Goal: Task Accomplishment & Management: Complete application form

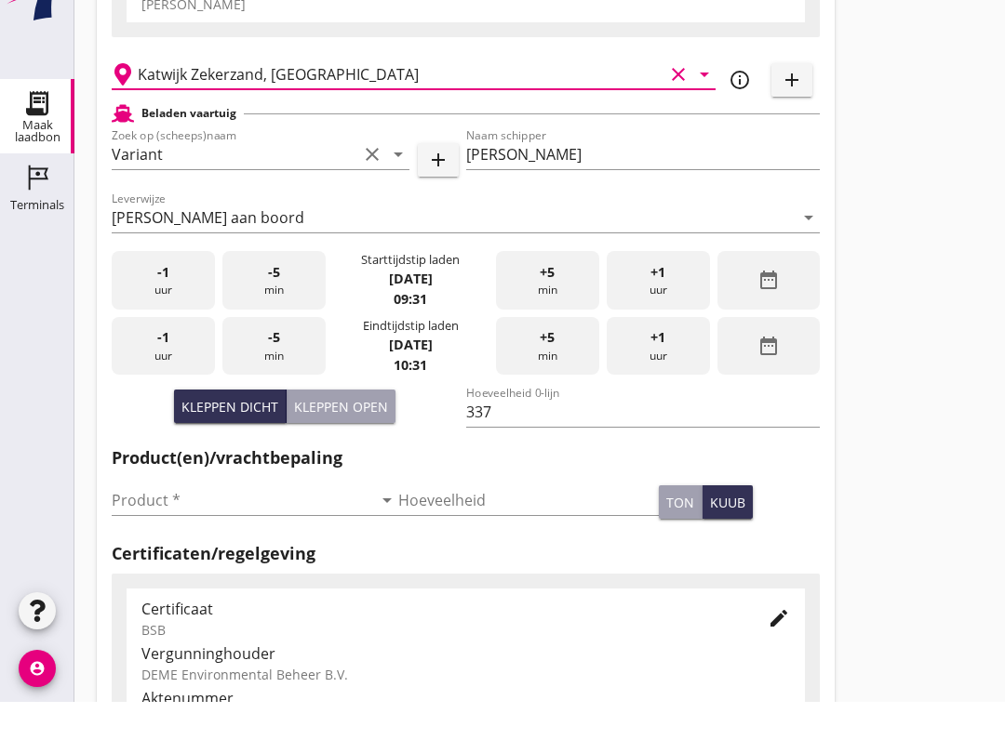
scroll to position [206, 0]
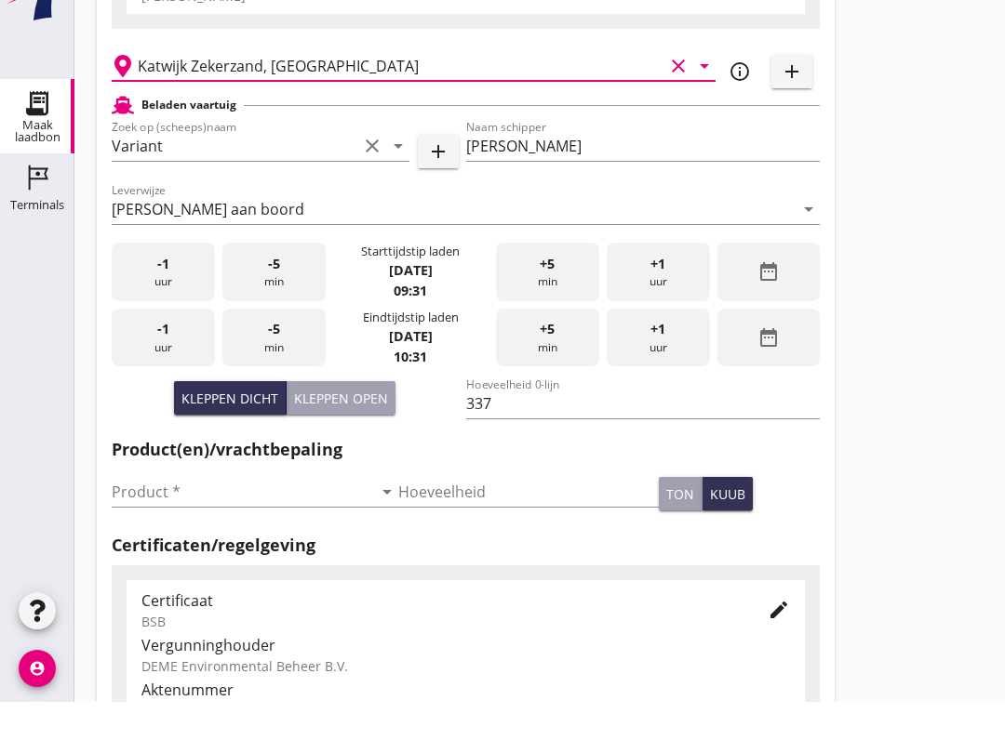
click at [220, 528] on input "Product *" at bounding box center [242, 543] width 260 height 30
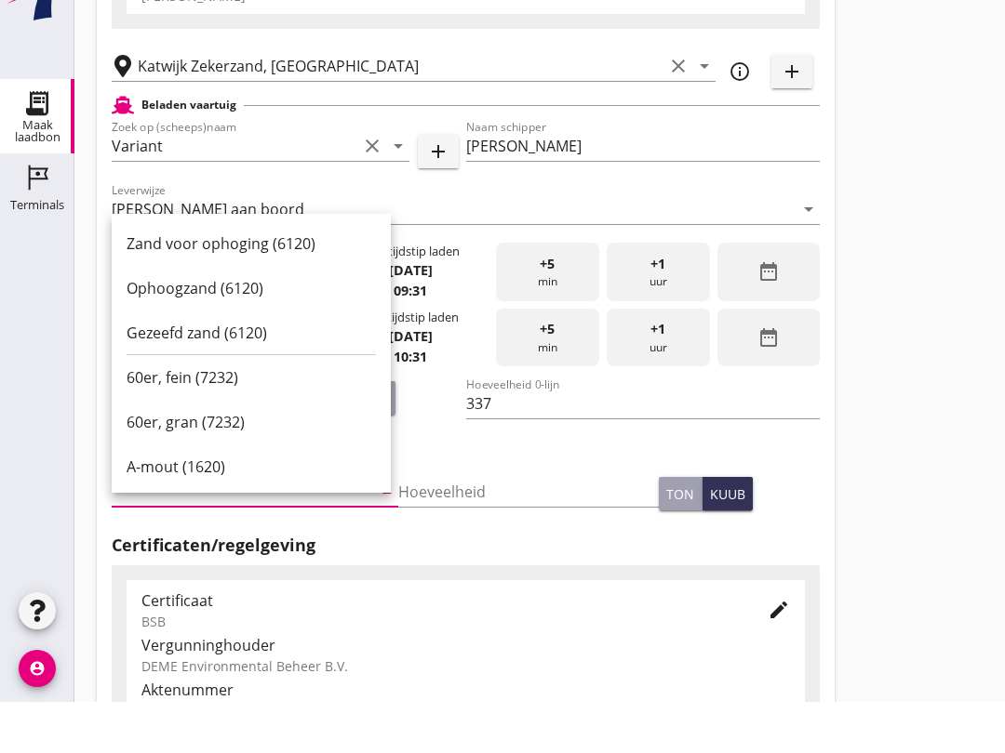
click at [909, 287] on div "Nieuwe laadbon Algemeen Laadplaats - Wingebied Frisoput zandwinning, [GEOGRAPHI…" at bounding box center [539, 458] width 930 height 1329
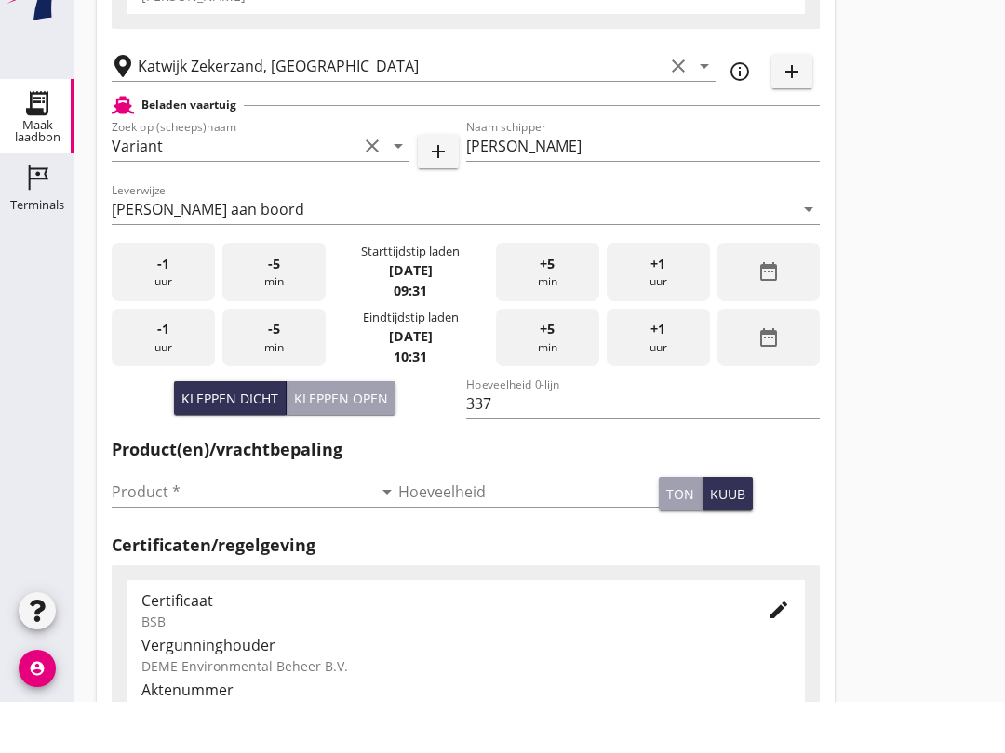
scroll to position [257, 0]
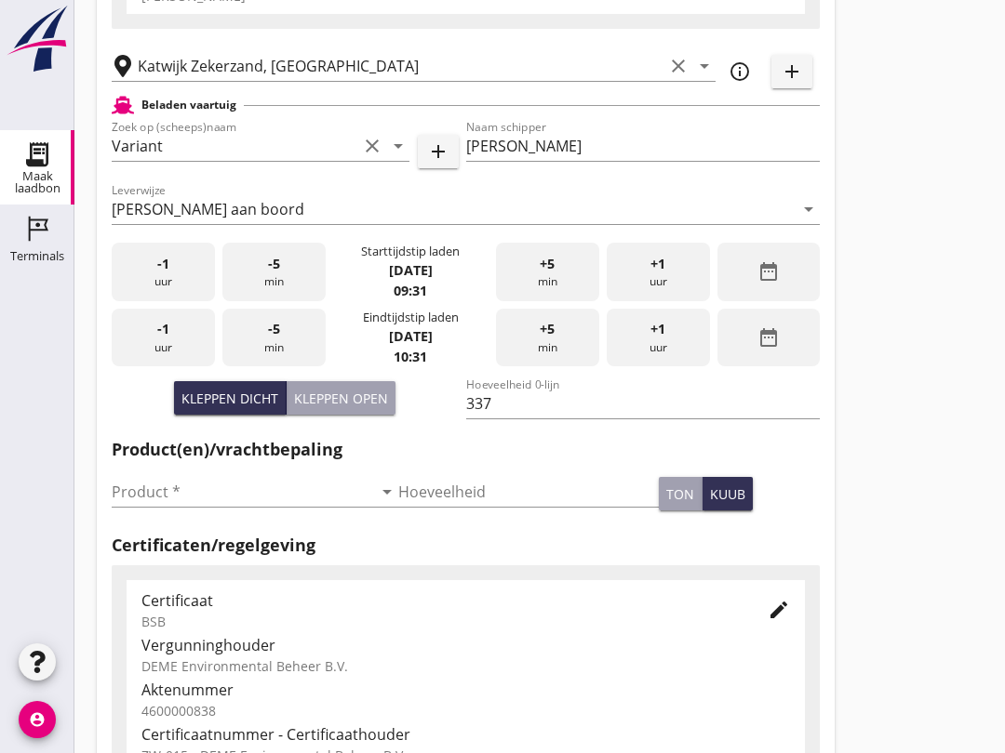
click at [234, 507] on input "Product *" at bounding box center [242, 492] width 260 height 30
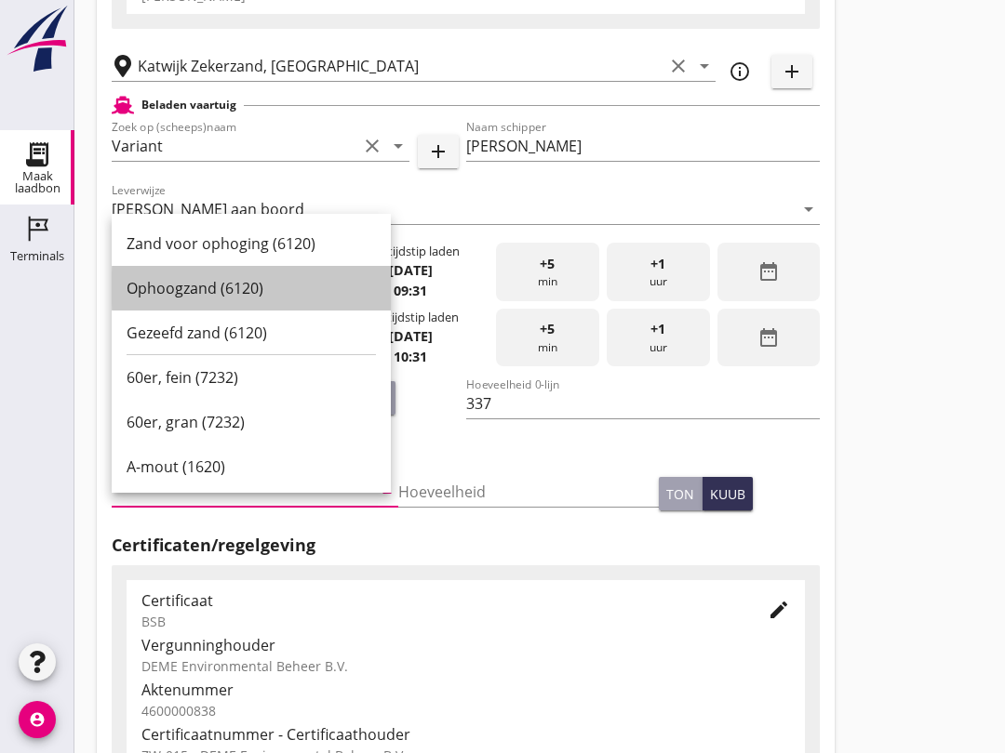
click at [237, 297] on div "Ophoogzand (6120)" at bounding box center [251, 288] width 249 height 22
type input "Ophoogzand (6120)"
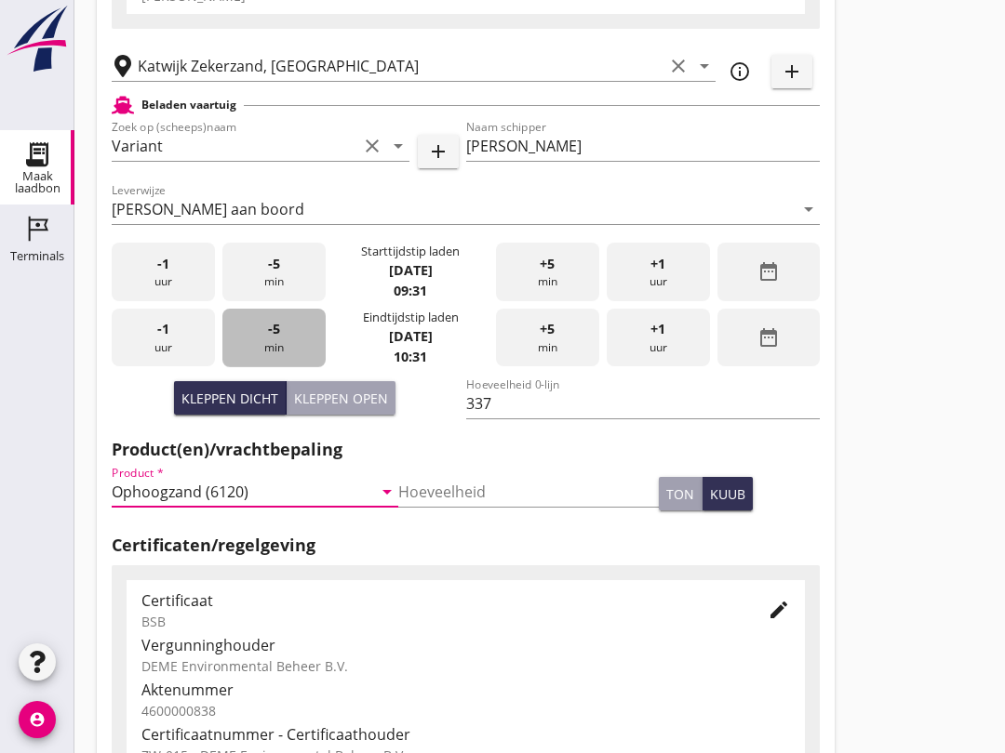
click at [268, 338] on span "-5" at bounding box center [274, 329] width 12 height 20
click at [279, 357] on div "-5 min" at bounding box center [273, 338] width 103 height 59
click at [282, 361] on div "-5 min" at bounding box center [273, 338] width 103 height 59
click at [287, 356] on div "-5 min" at bounding box center [273, 338] width 103 height 59
click at [279, 359] on div "-5 min" at bounding box center [273, 338] width 103 height 59
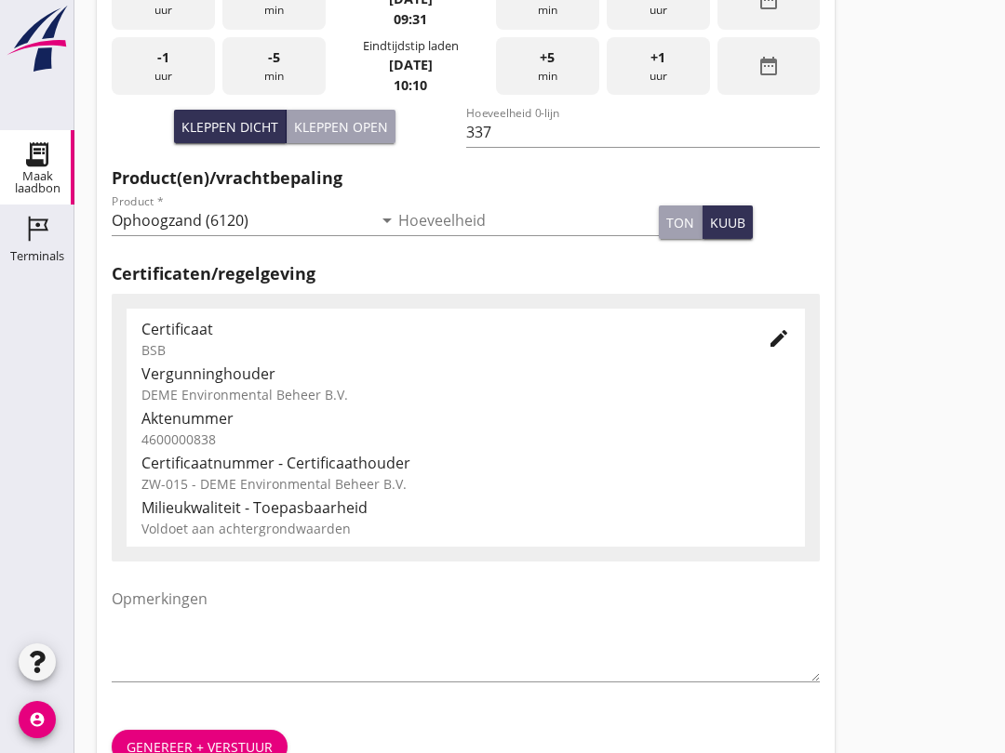
scroll to position [592, 0]
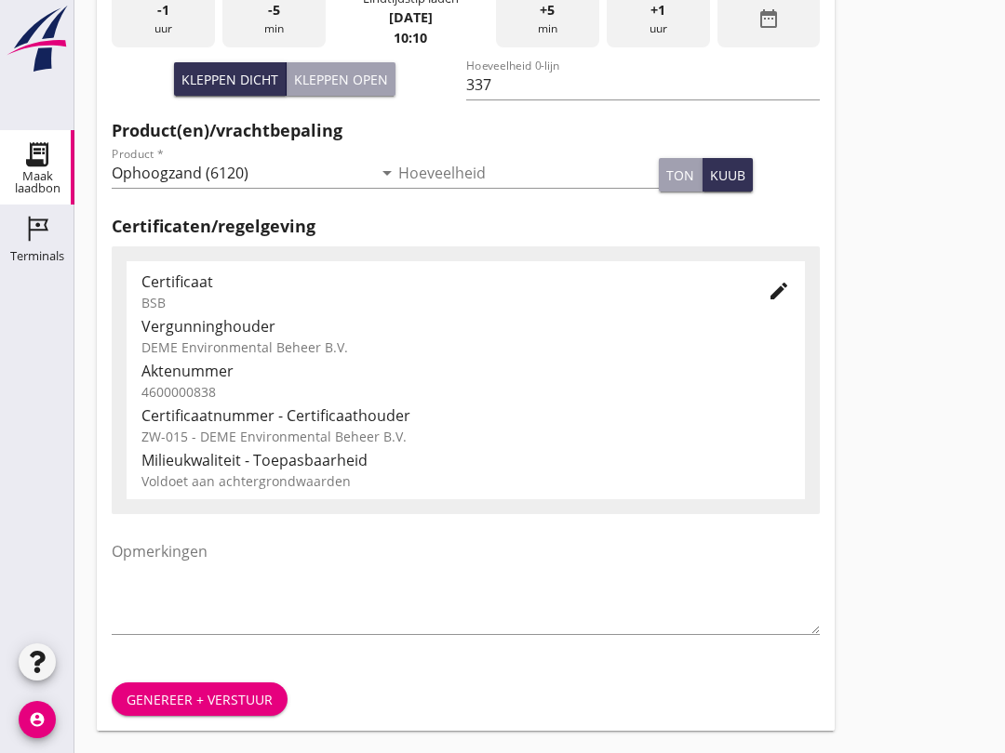
click at [218, 686] on button "Genereer + verstuur" at bounding box center [200, 699] width 176 height 33
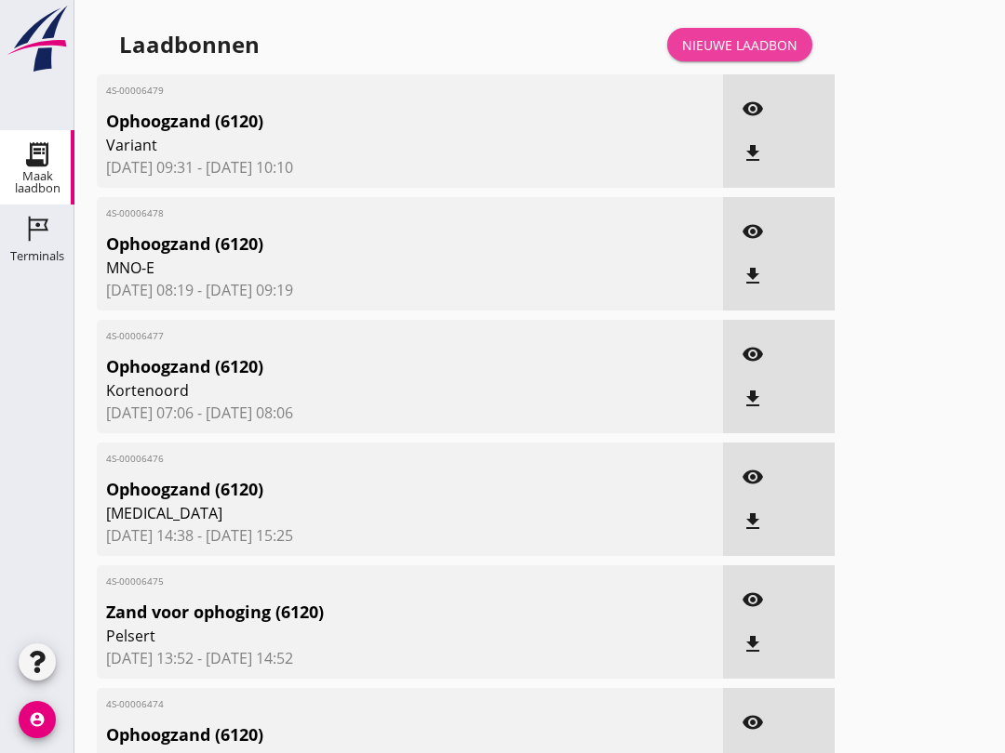
click at [746, 55] on div "Nieuwe laadbon" at bounding box center [739, 45] width 115 height 20
